Goal: Find specific fact: Find specific fact

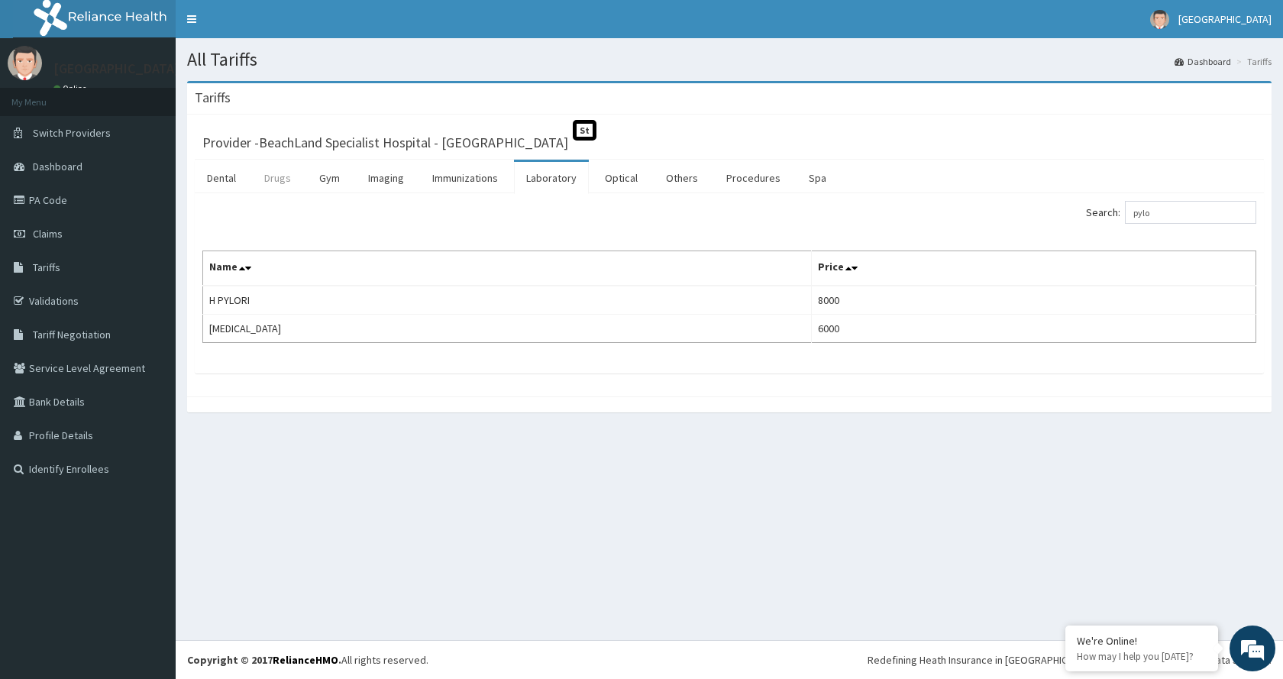
click at [291, 186] on link "Drugs" at bounding box center [277, 178] width 51 height 32
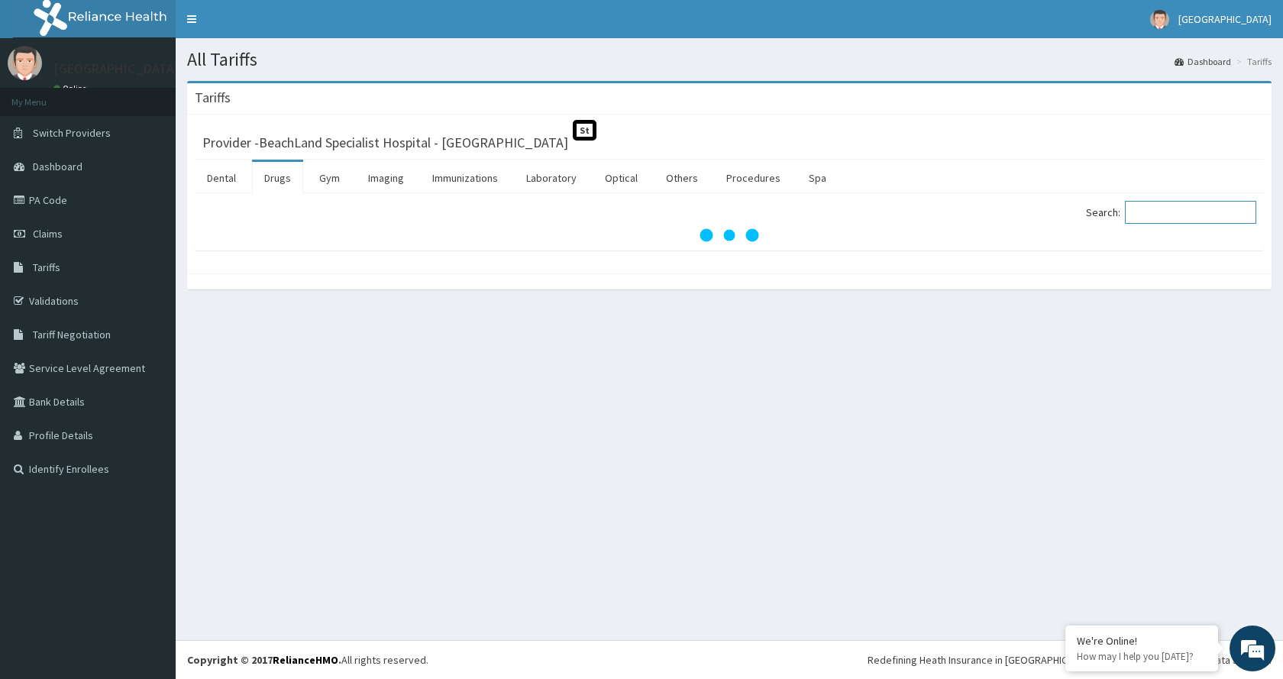
click at [1147, 213] on input "Search:" at bounding box center [1190, 212] width 131 height 23
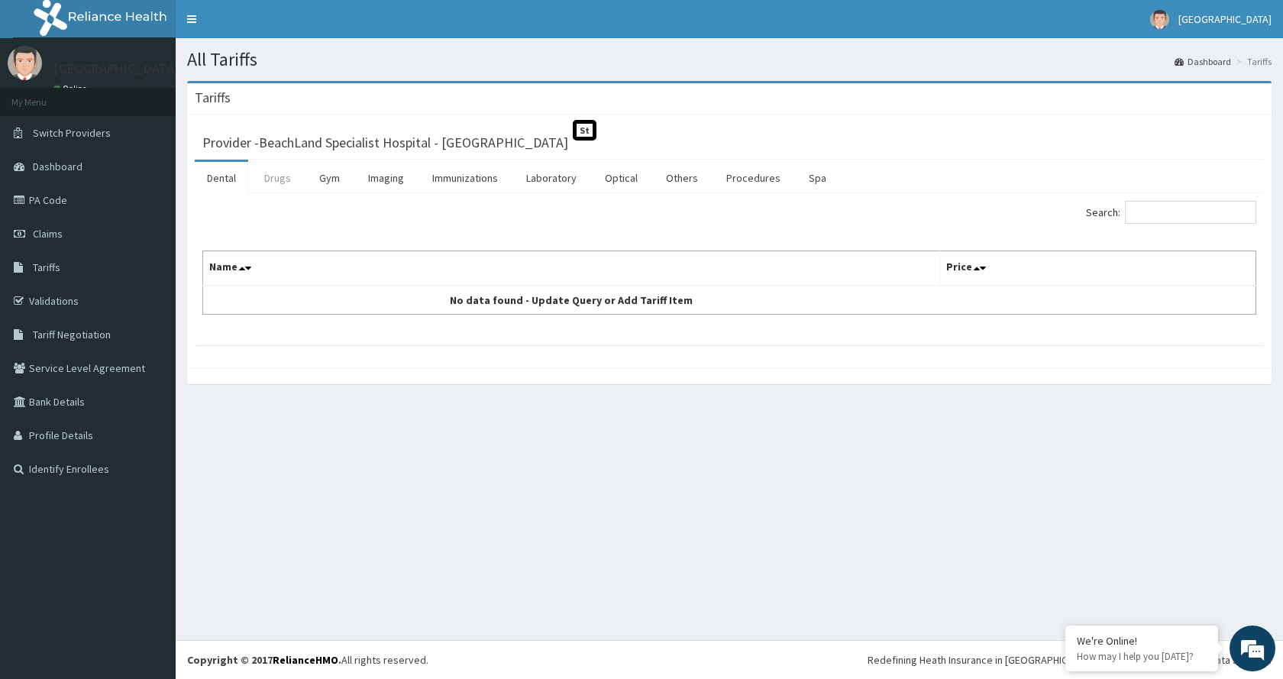
click at [288, 181] on link "Drugs" at bounding box center [277, 178] width 51 height 32
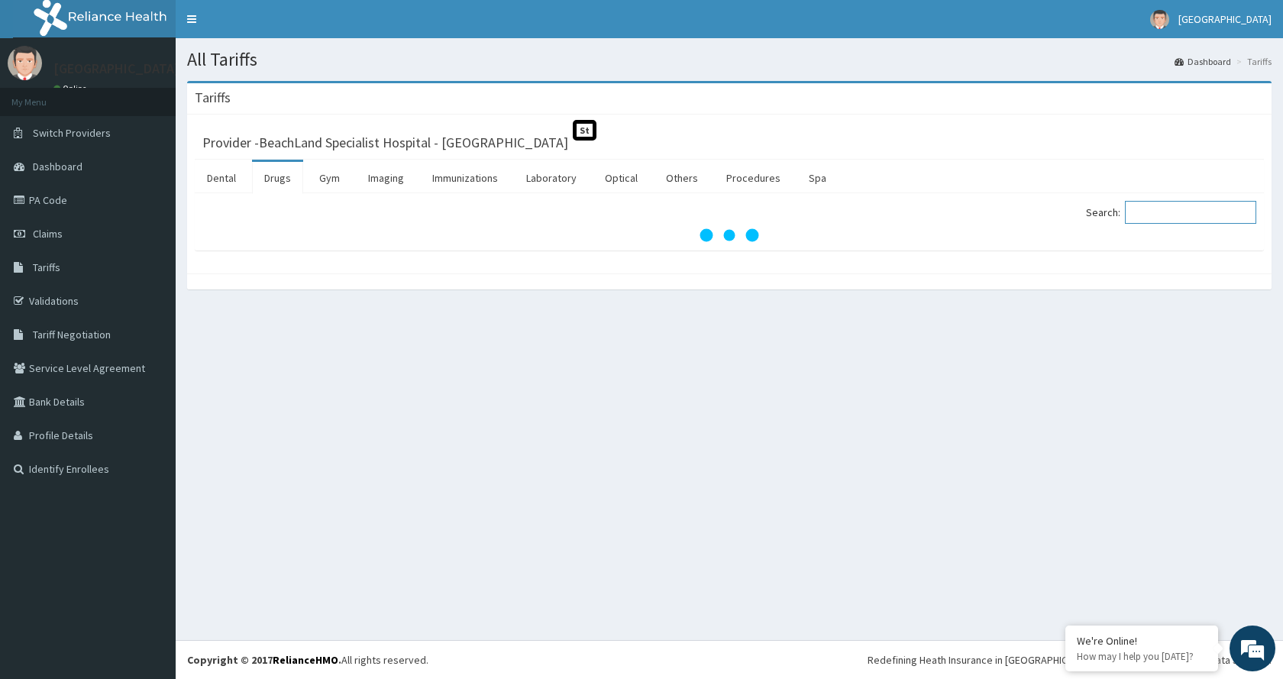
click at [1161, 213] on input "Search:" at bounding box center [1190, 212] width 131 height 23
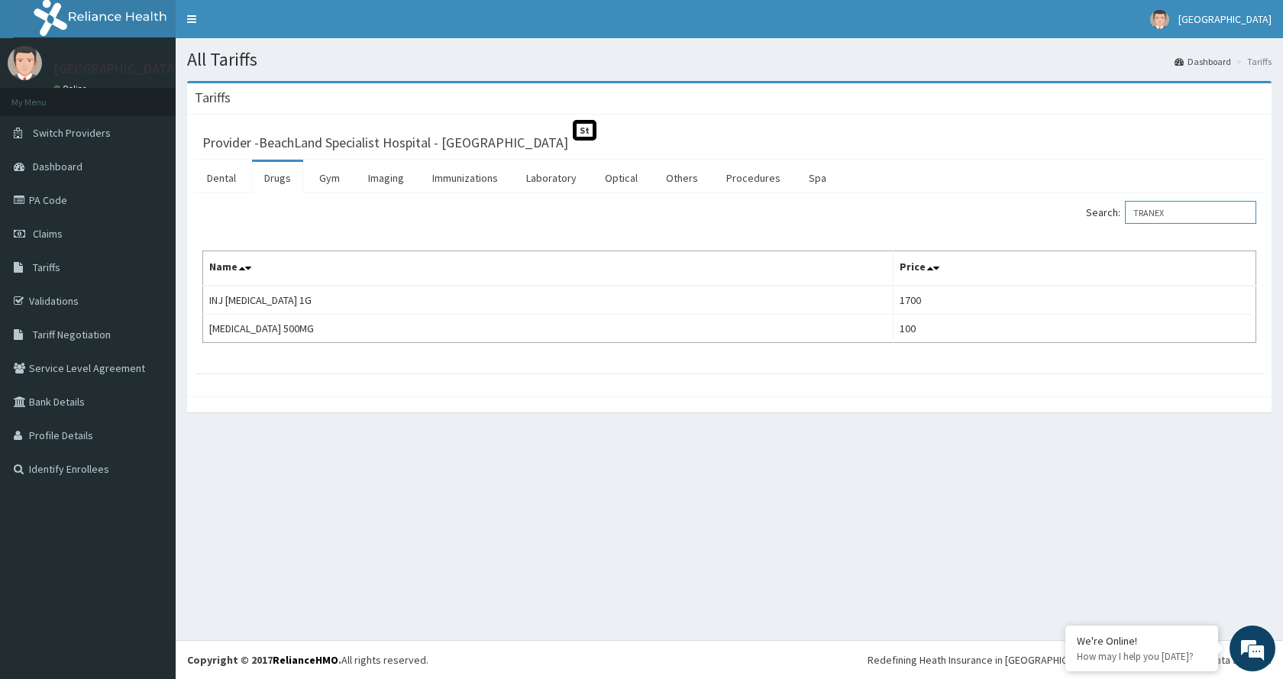
type input "TRANEX"
